Goal: Entertainment & Leisure: Consume media (video, audio)

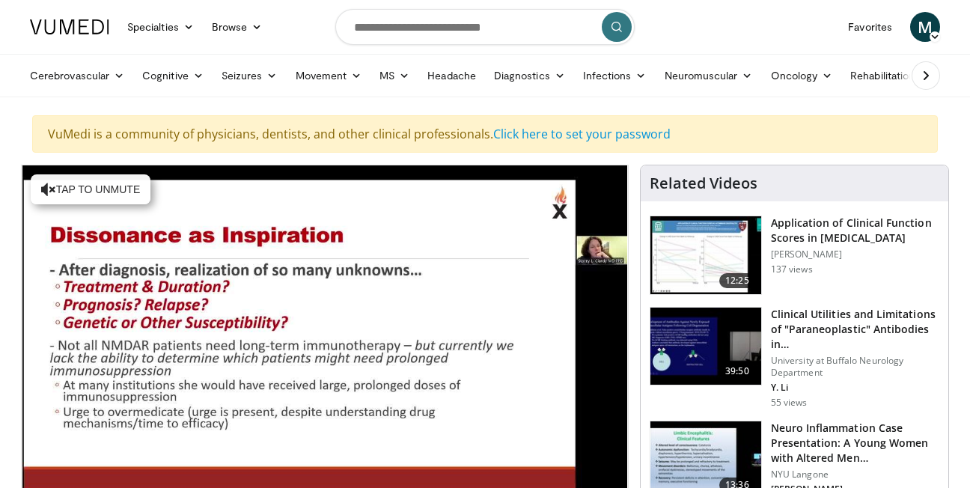
scroll to position [75, 0]
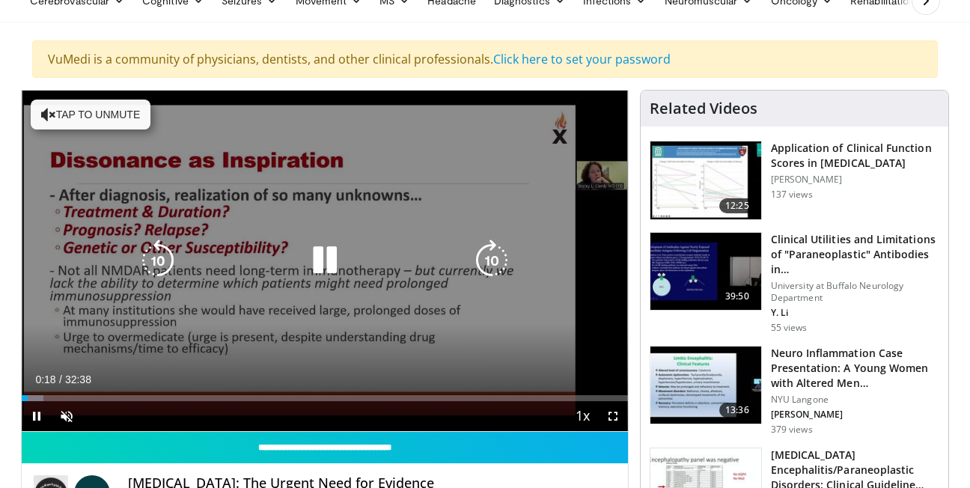
click at [117, 112] on button "Tap to unmute" at bounding box center [91, 115] width 120 height 30
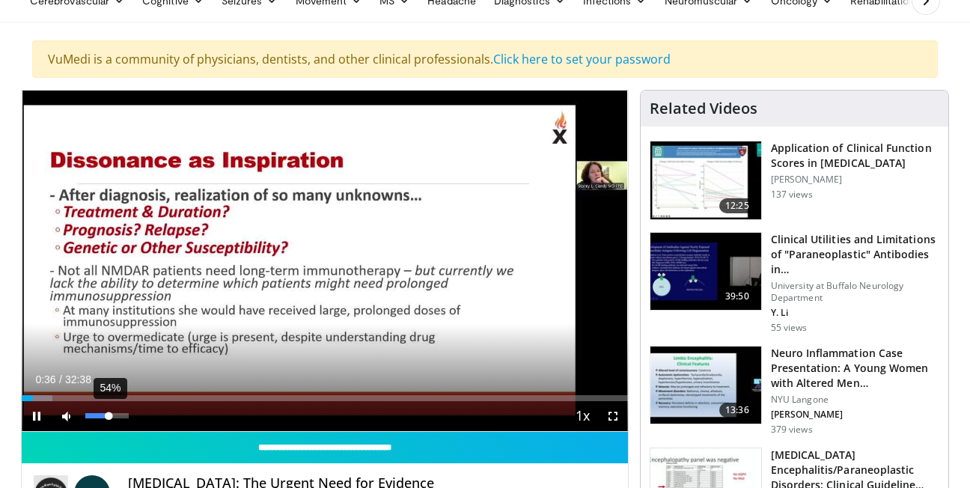
click at [109, 413] on div "54%" at bounding box center [106, 415] width 43 height 5
click at [35, 410] on span "Video Player" at bounding box center [37, 416] width 30 height 30
click at [35, 410] on div "10 seconds Tap to unmute" at bounding box center [325, 261] width 606 height 341
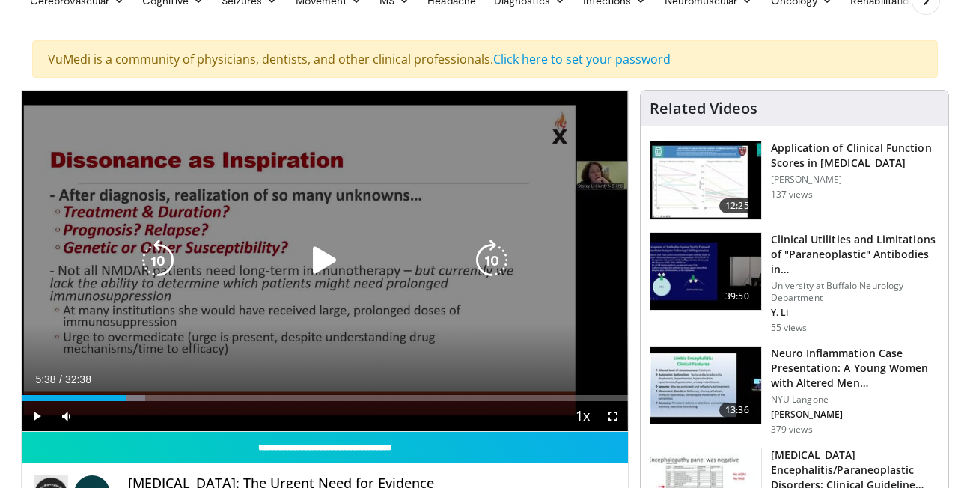
click at [35, 410] on video-js "**********" at bounding box center [325, 261] width 606 height 341
click at [35, 410] on div "10 seconds Tap to unmute" at bounding box center [325, 261] width 606 height 341
